Goal: Information Seeking & Learning: Find contact information

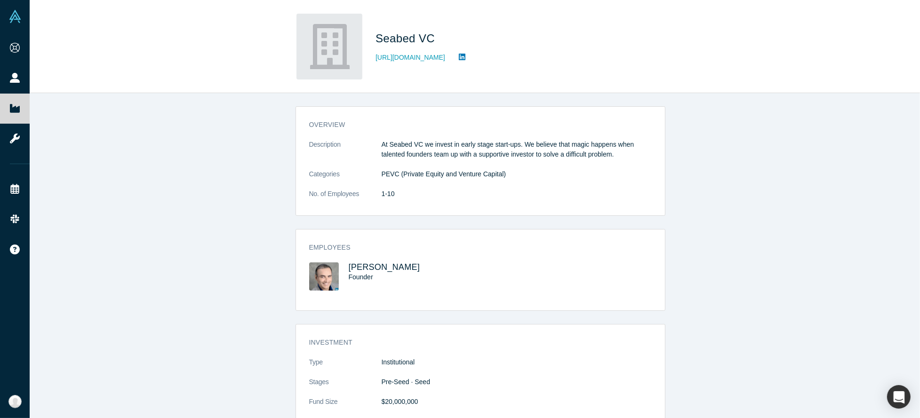
scroll to position [281, 0]
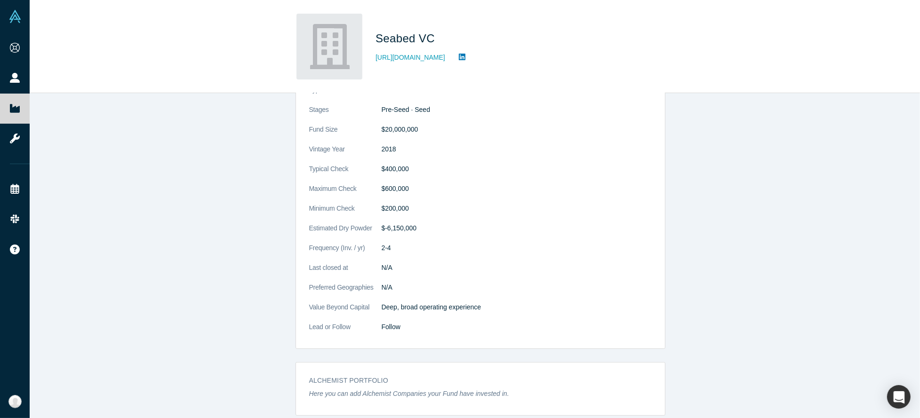
click at [249, 241] on div "overview Description At Seabed VC we invest in early stage start-ups. We believ…" at bounding box center [480, 261] width 901 height 336
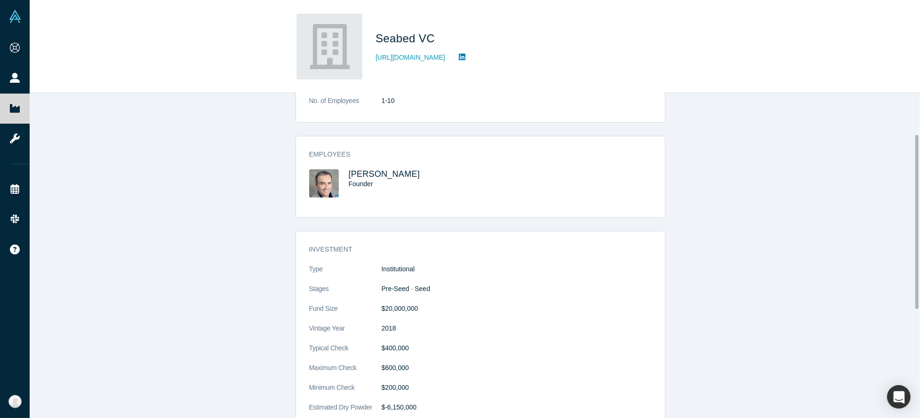
scroll to position [0, 0]
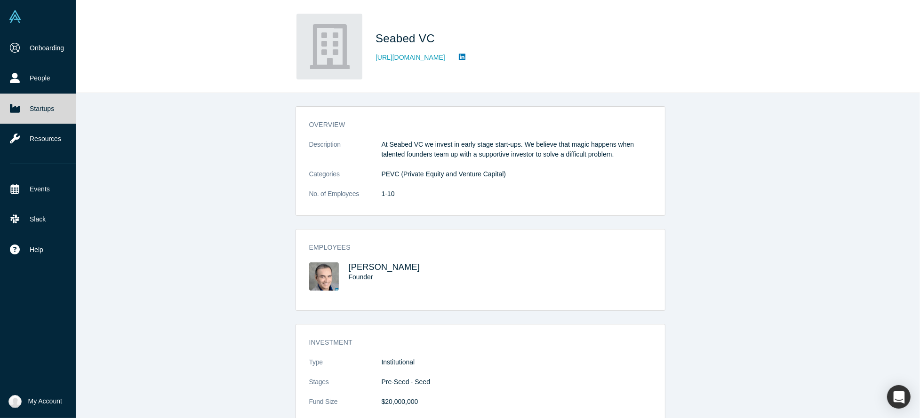
click at [13, 20] on img at bounding box center [14, 16] width 13 height 13
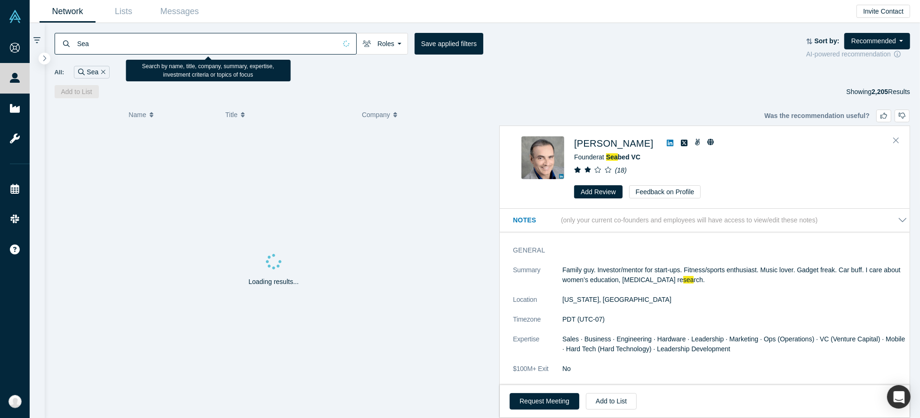
click at [220, 44] on input "Sea" at bounding box center [206, 43] width 260 height 22
type input "S"
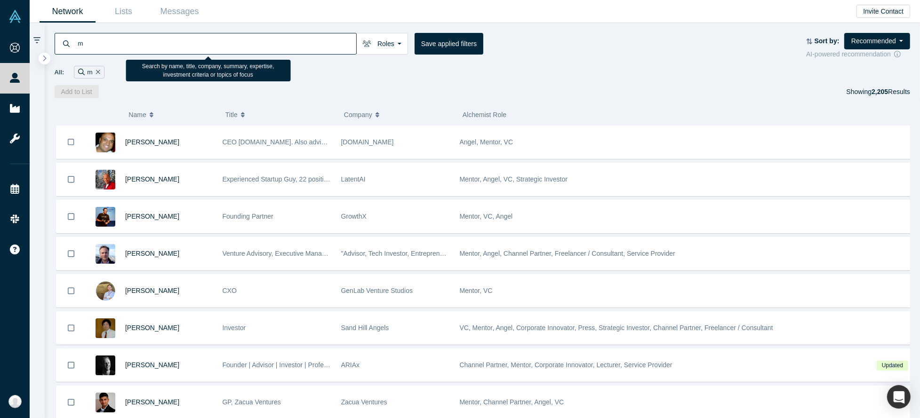
type input "ま"
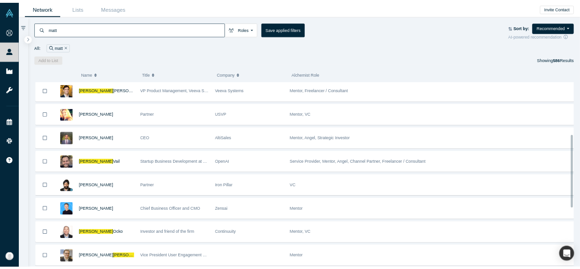
scroll to position [251, 0]
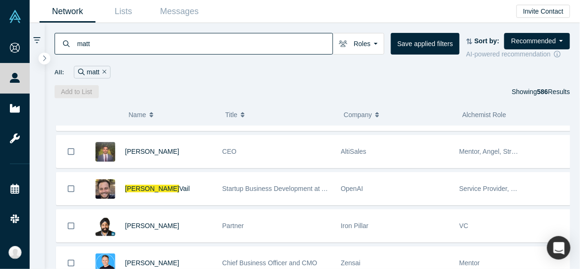
click at [112, 44] on input "matt" at bounding box center [204, 43] width 257 height 22
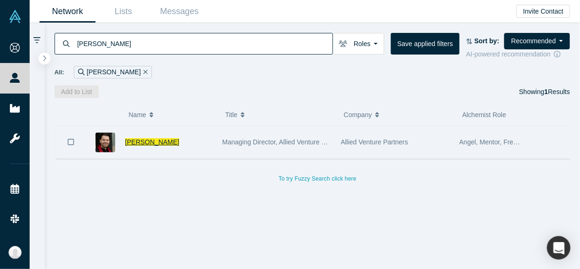
type input "matt wilson"
click at [143, 141] on span "Matt Wilson" at bounding box center [152, 142] width 54 height 8
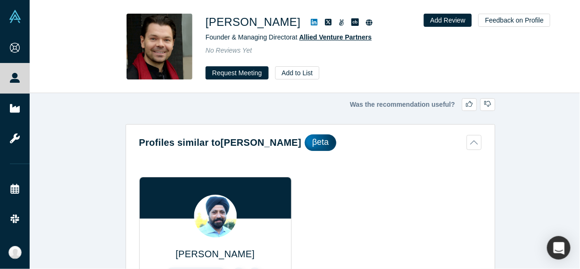
click at [317, 37] on span "Allied Venture Partners" at bounding box center [335, 37] width 72 height 8
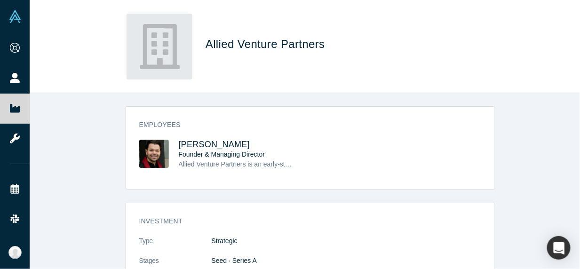
click at [68, 48] on div "Allied Venture Partners" at bounding box center [305, 46] width 551 height 93
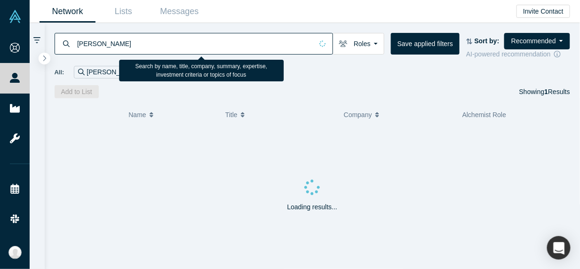
click at [125, 44] on input "matt wilson" at bounding box center [194, 43] width 237 height 22
type input "matt wilson"
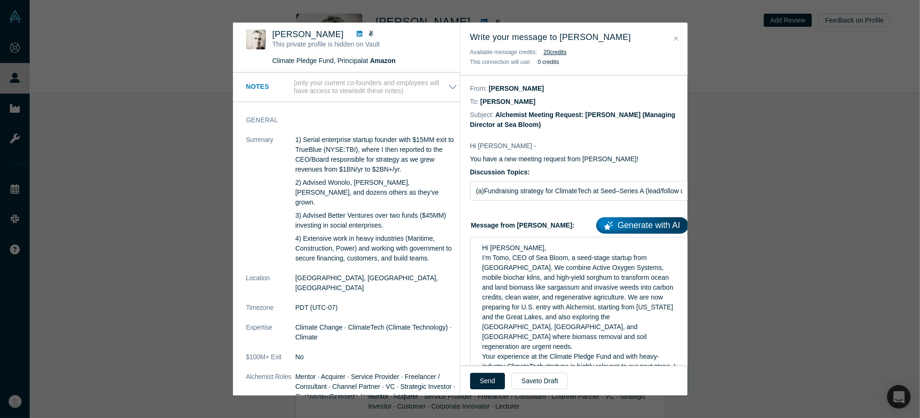
scroll to position [305, 0]
